Goal: Information Seeking & Learning: Find contact information

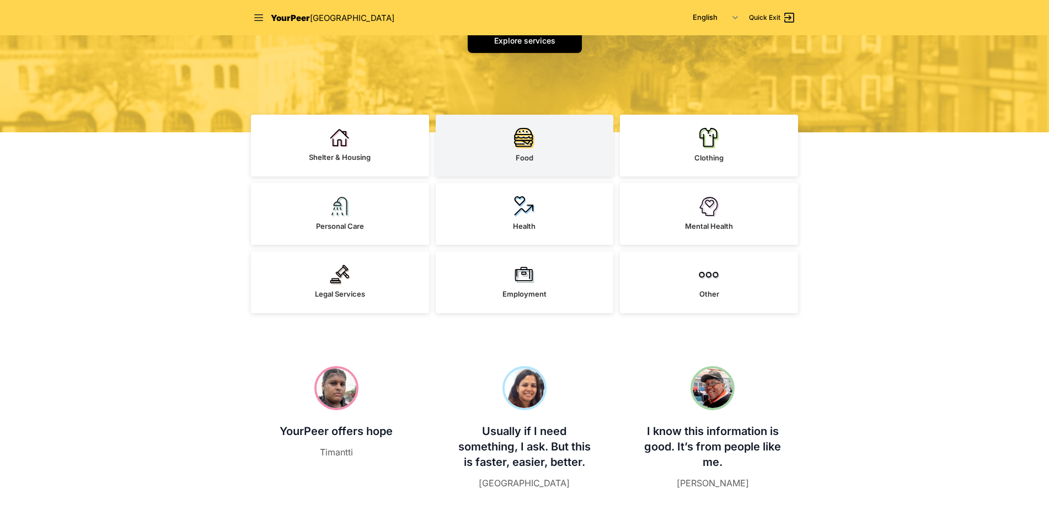
scroll to position [221, 0]
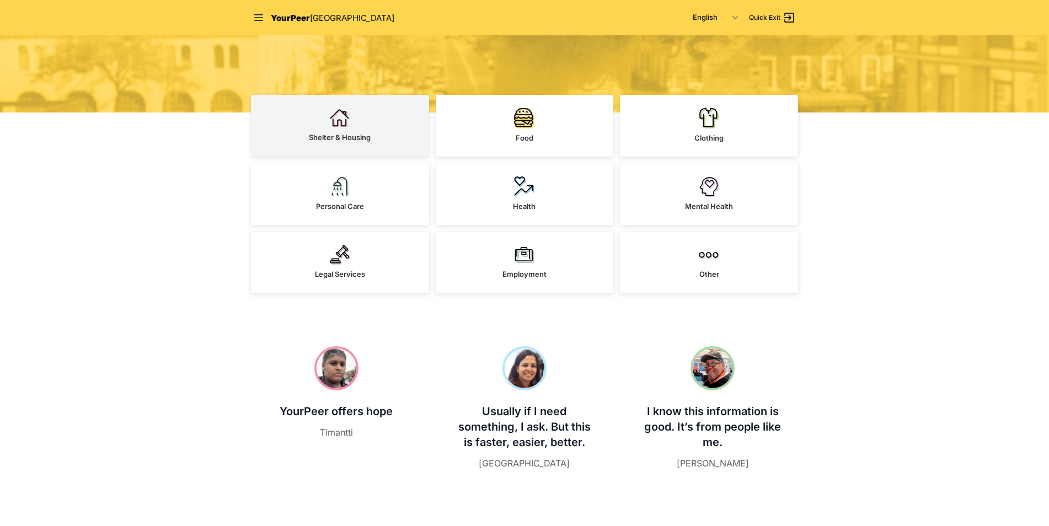
click at [339, 130] on link "Shelter & Housing" at bounding box center [340, 126] width 178 height 62
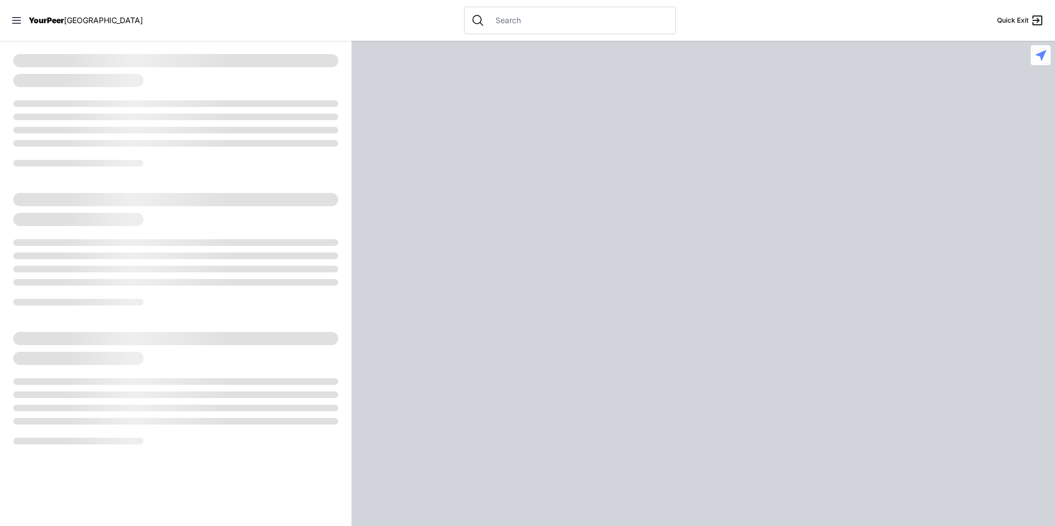
select select "recentlyUpdated"
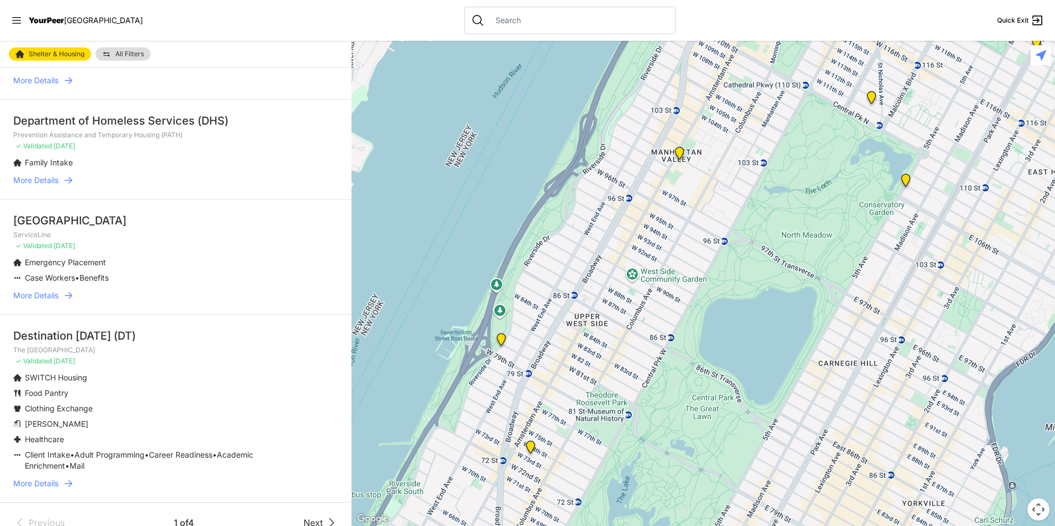
scroll to position [2679, 0]
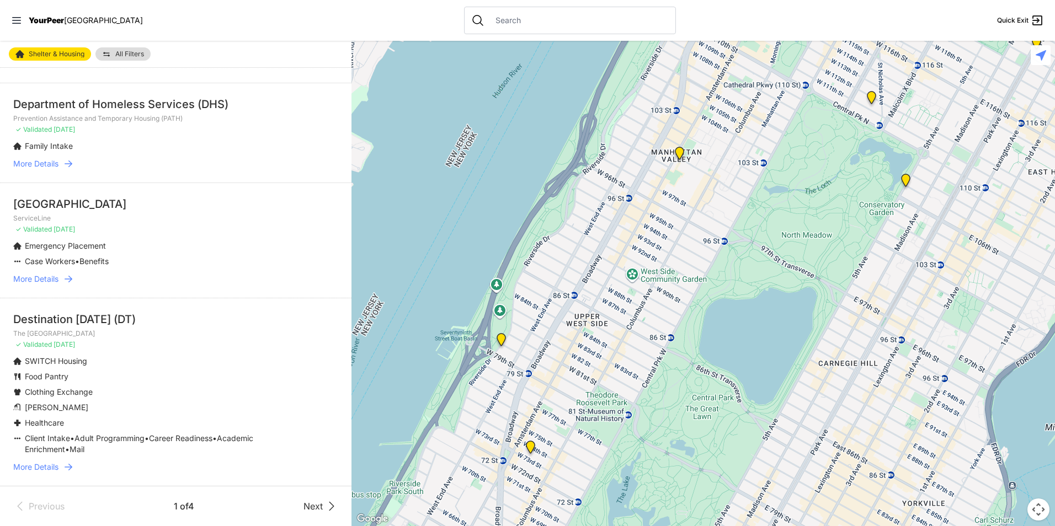
click at [312, 511] on span "Next" at bounding box center [312, 506] width 19 height 13
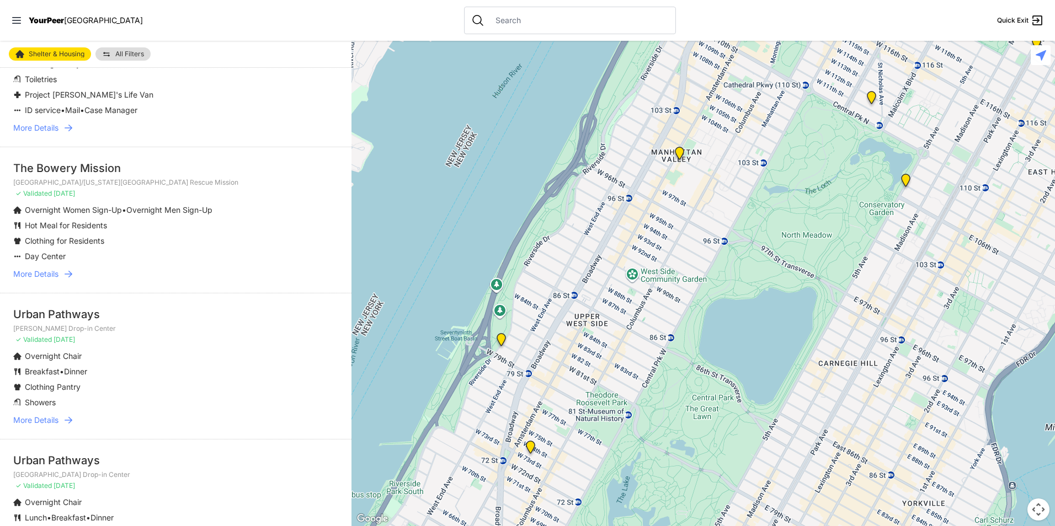
scroll to position [2198, 0]
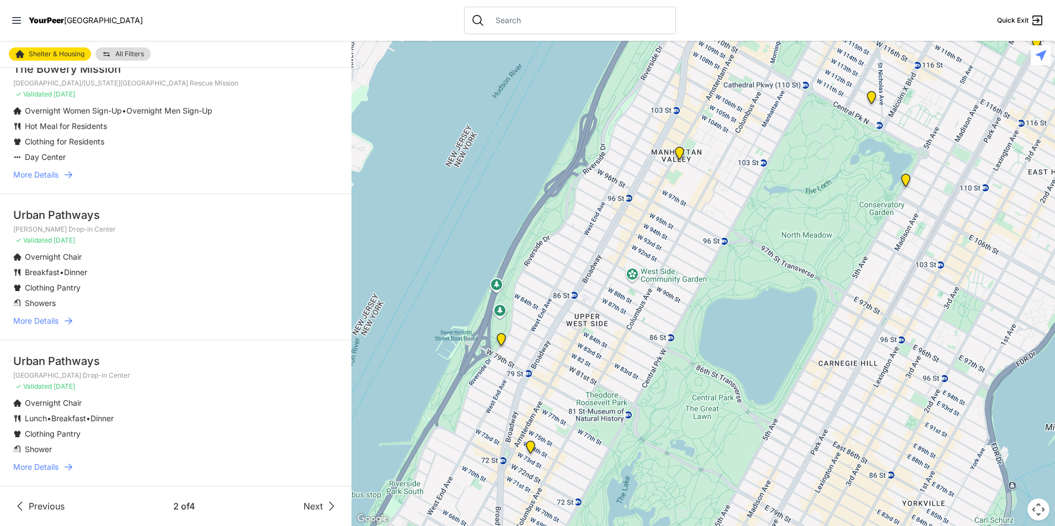
click at [306, 510] on span "Next" at bounding box center [312, 506] width 19 height 13
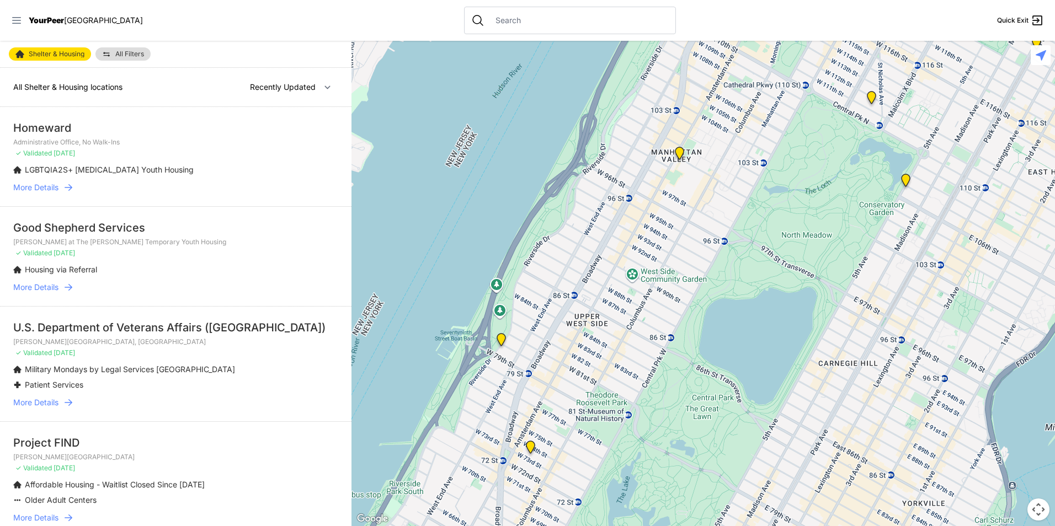
click at [17, 23] on icon at bounding box center [16, 20] width 11 height 11
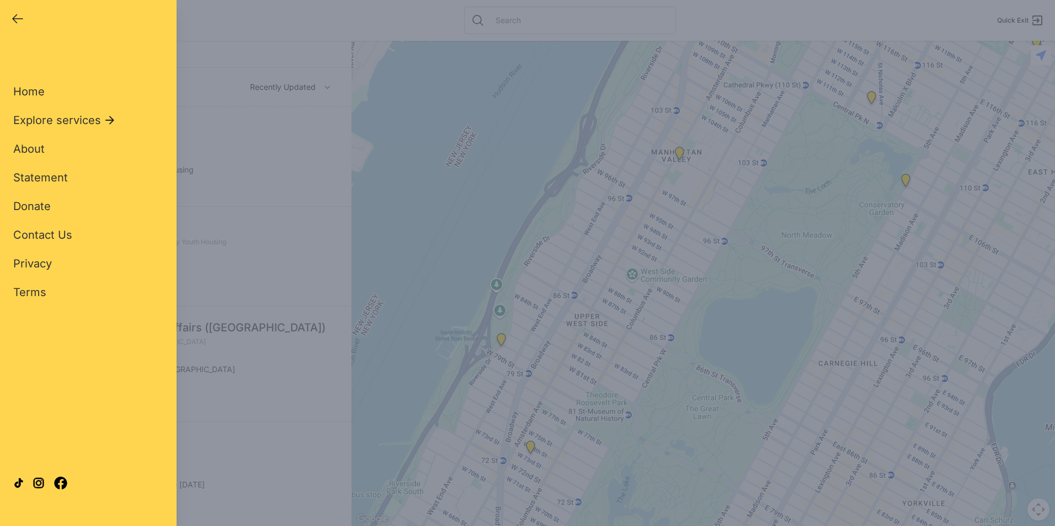
click at [12, 25] on icon "button" at bounding box center [17, 18] width 13 height 13
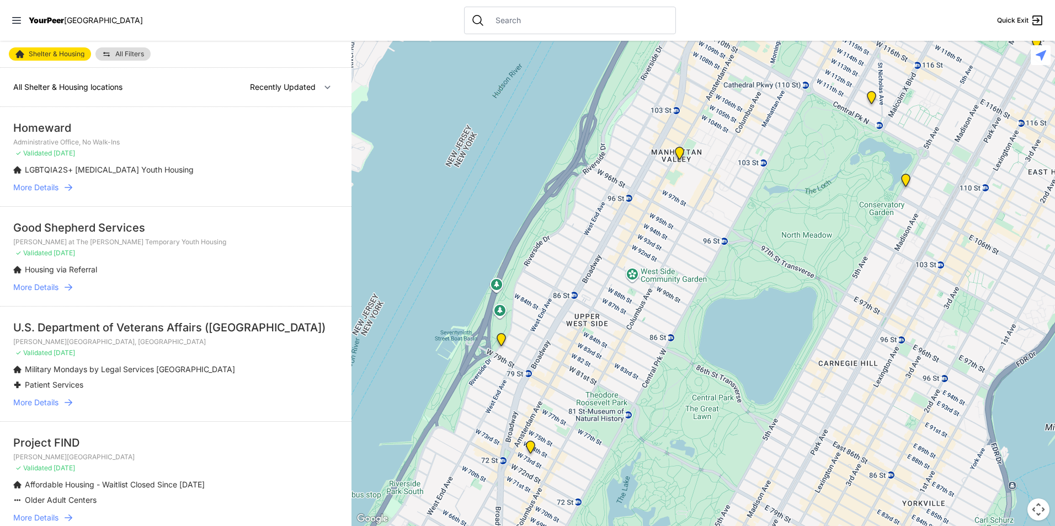
click at [12, 25] on icon at bounding box center [16, 20] width 11 height 11
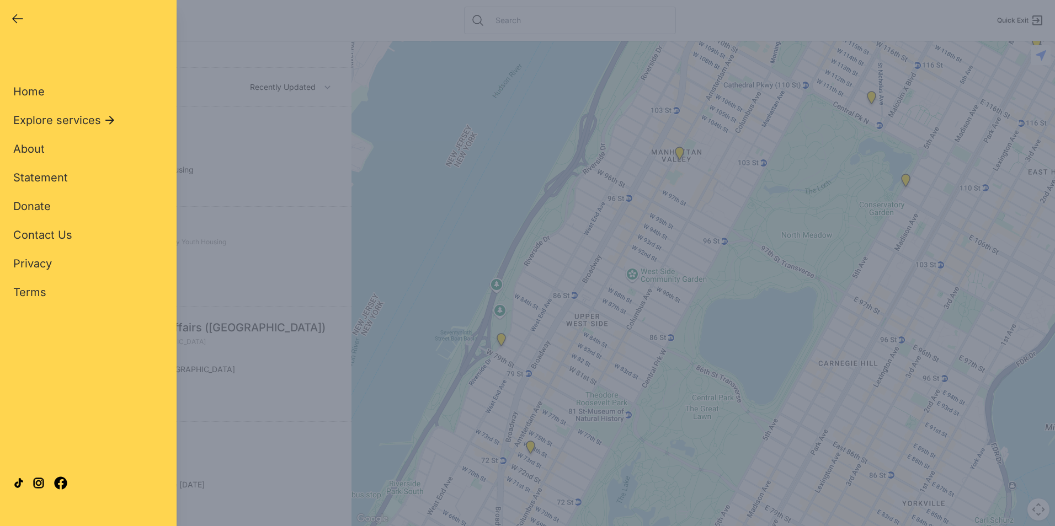
click at [17, 26] on div "Close panel" at bounding box center [22, 18] width 22 height 15
click at [36, 92] on span "Home" at bounding box center [28, 91] width 31 height 13
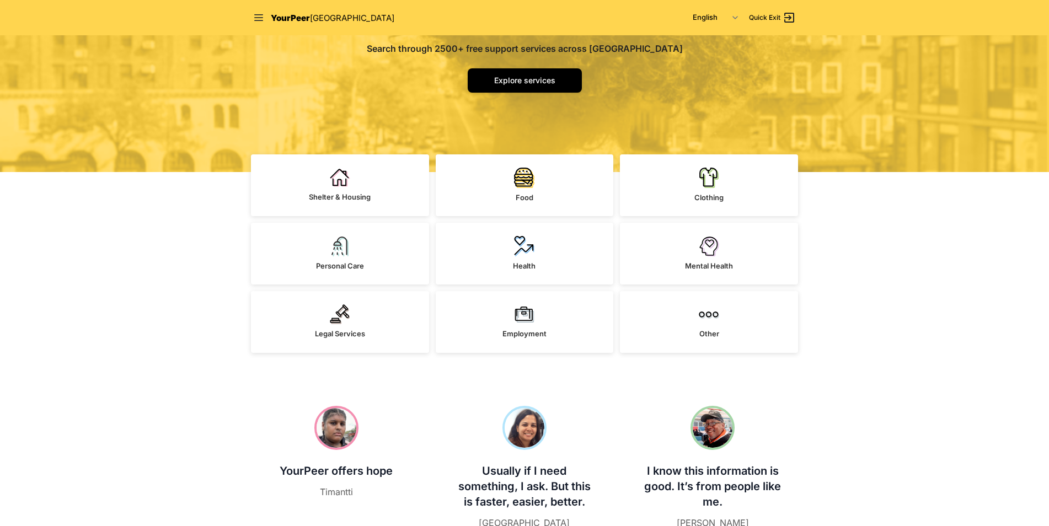
scroll to position [166, 0]
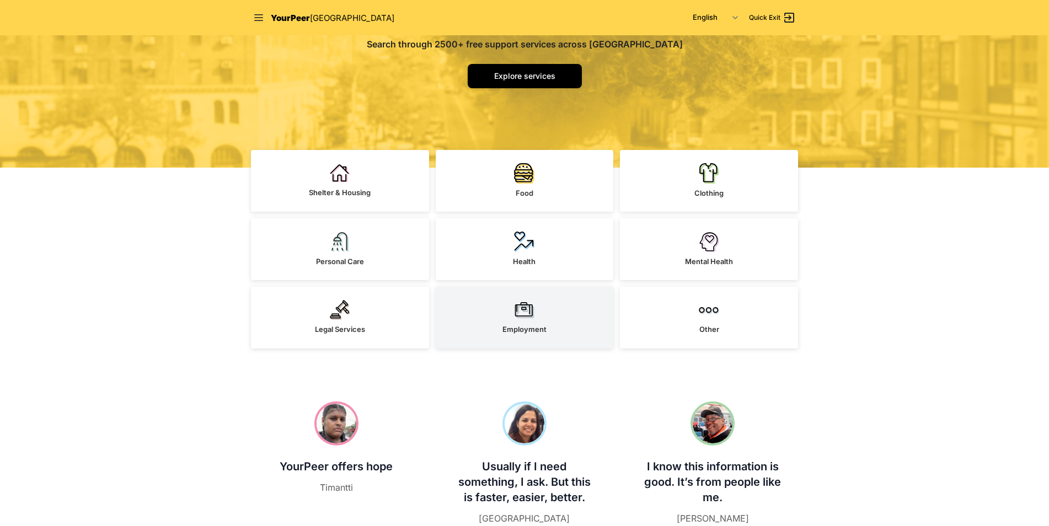
click at [484, 322] on link "Employment" at bounding box center [525, 318] width 178 height 62
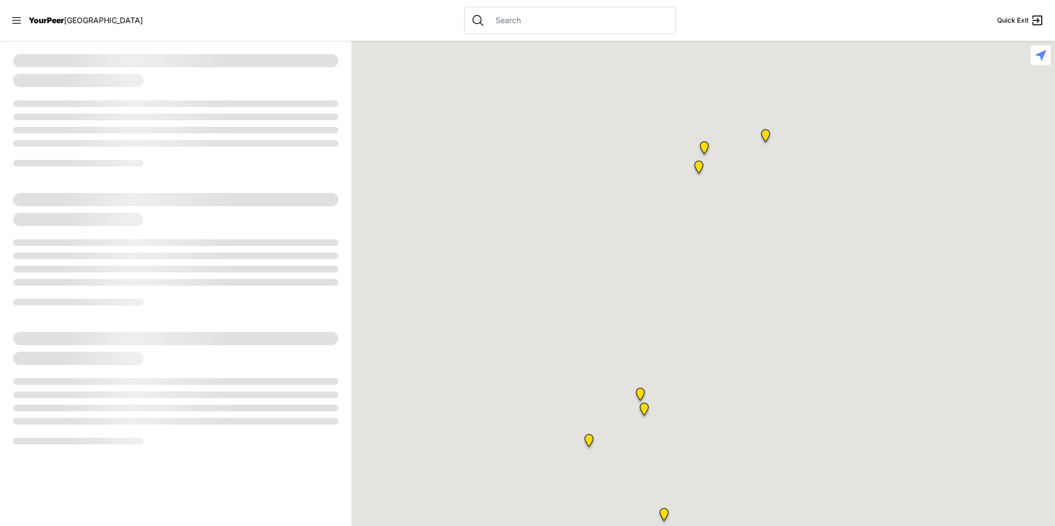
select select "recentlyUpdated"
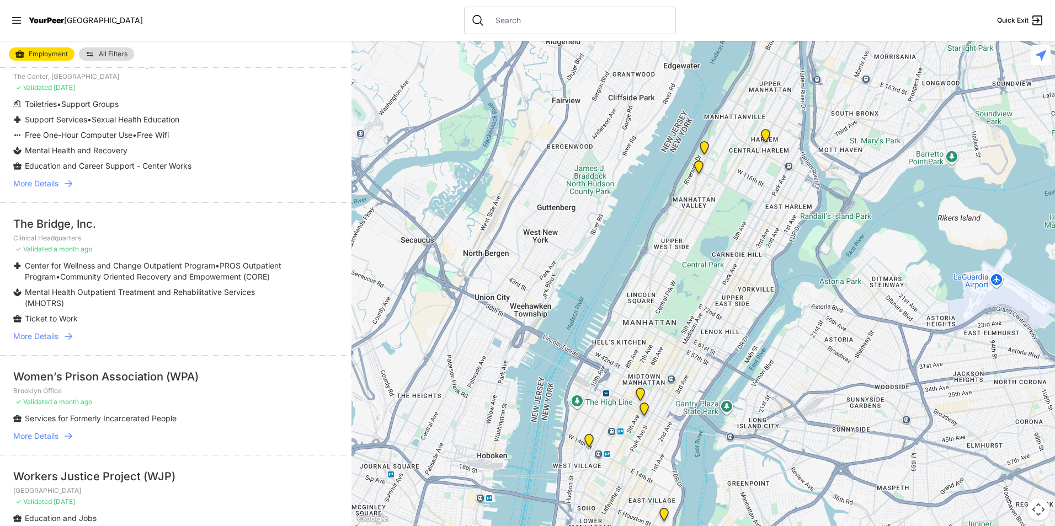
scroll to position [166, 0]
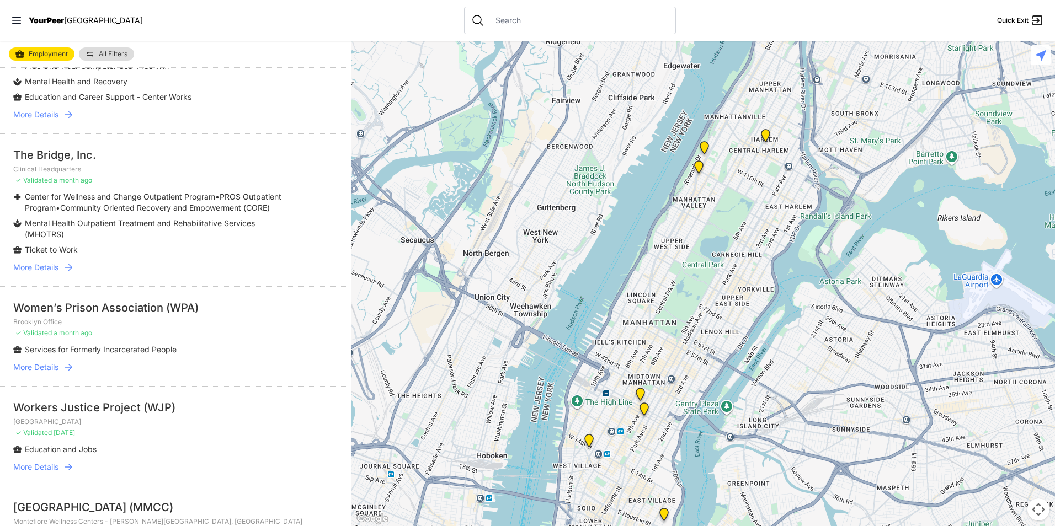
click at [52, 363] on span "More Details" at bounding box center [35, 367] width 45 height 11
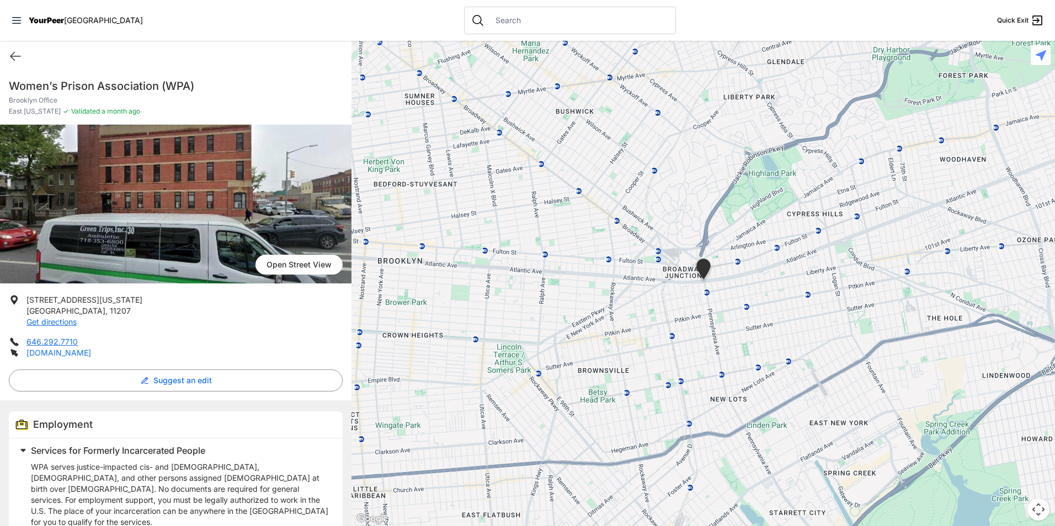
click at [52, 353] on link "wpaonline.org" at bounding box center [58, 352] width 65 height 9
click at [10, 61] on icon at bounding box center [15, 56] width 13 height 13
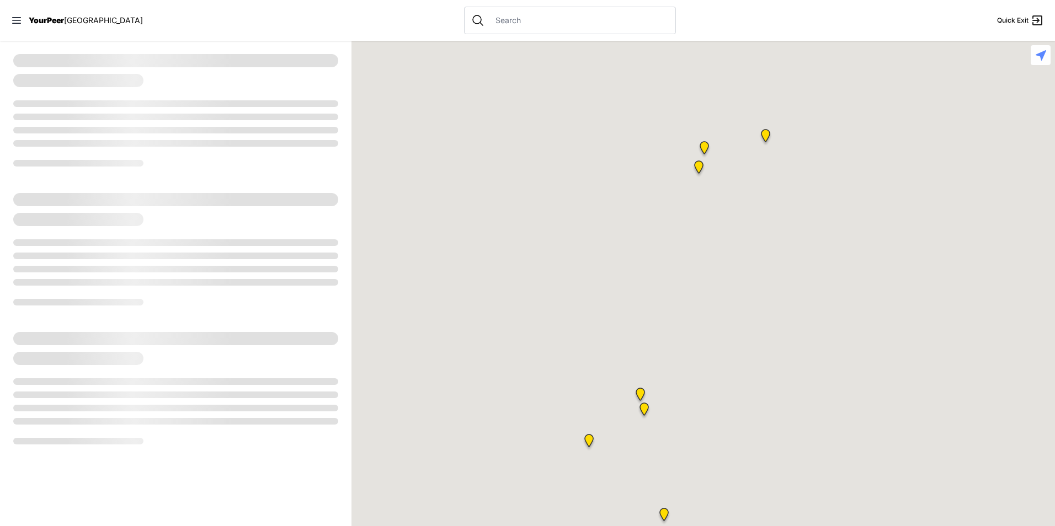
select select "recentlyUpdated"
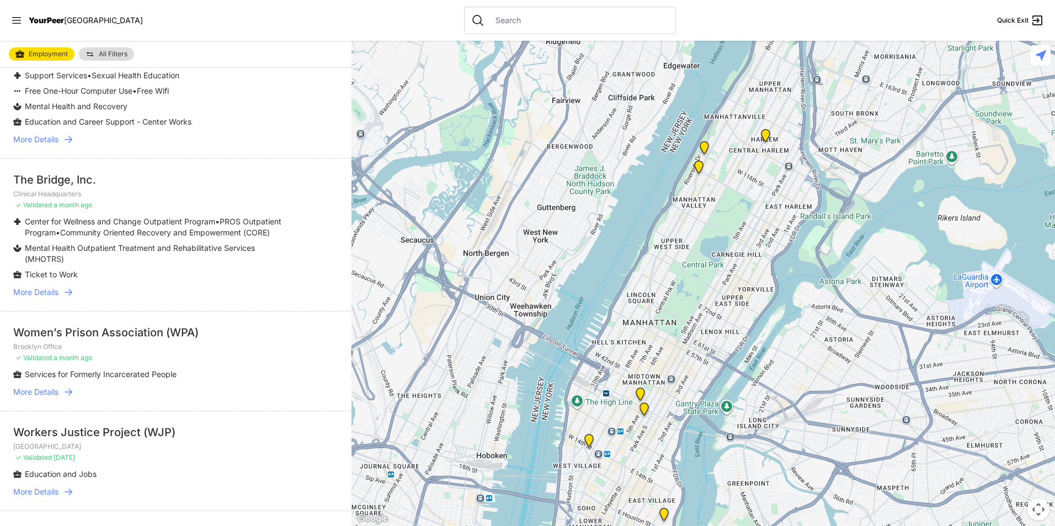
scroll to position [166, 0]
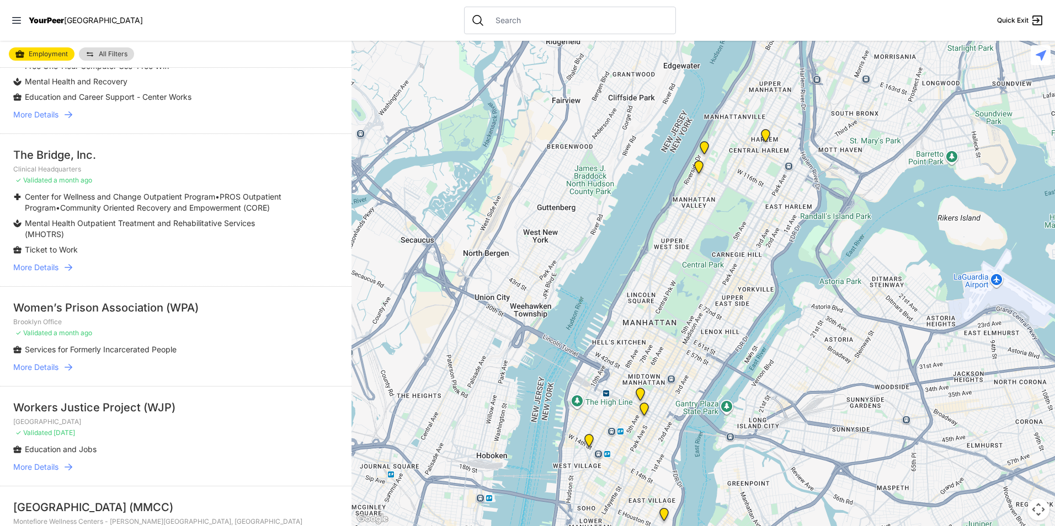
click at [97, 301] on div "Women’s Prison Association (WPA)" at bounding box center [175, 307] width 325 height 15
click at [46, 362] on span "More Details" at bounding box center [35, 367] width 45 height 11
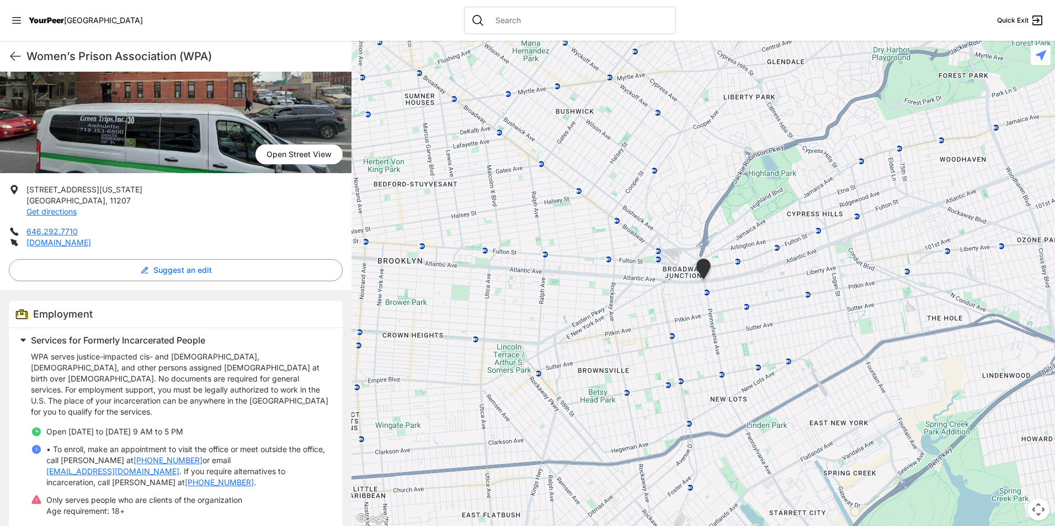
scroll to position [114, 0]
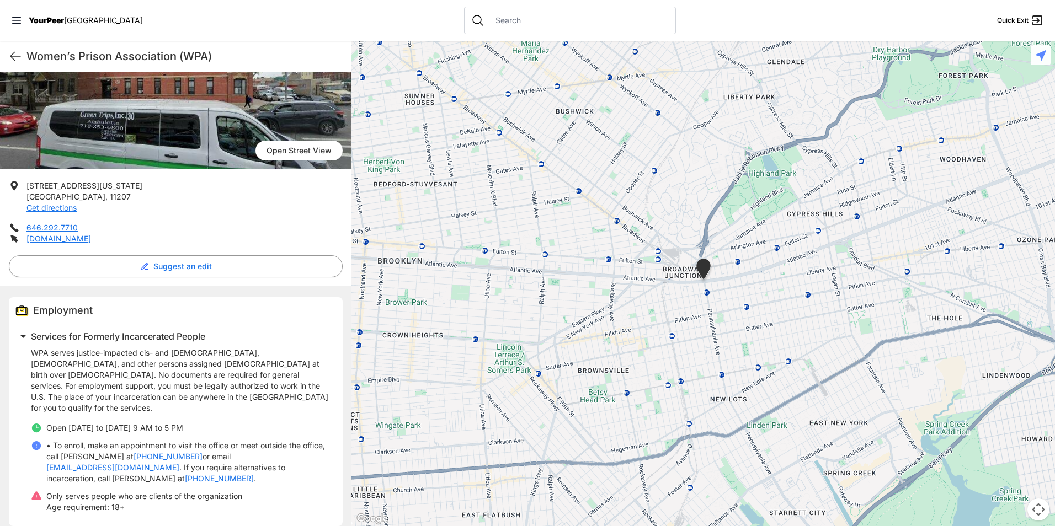
click at [83, 199] on p "100 Pennsylvania Ave Brooklyn , 11207 Get directions" at bounding box center [84, 196] width 116 height 33
